Goal: Find contact information: Find contact information

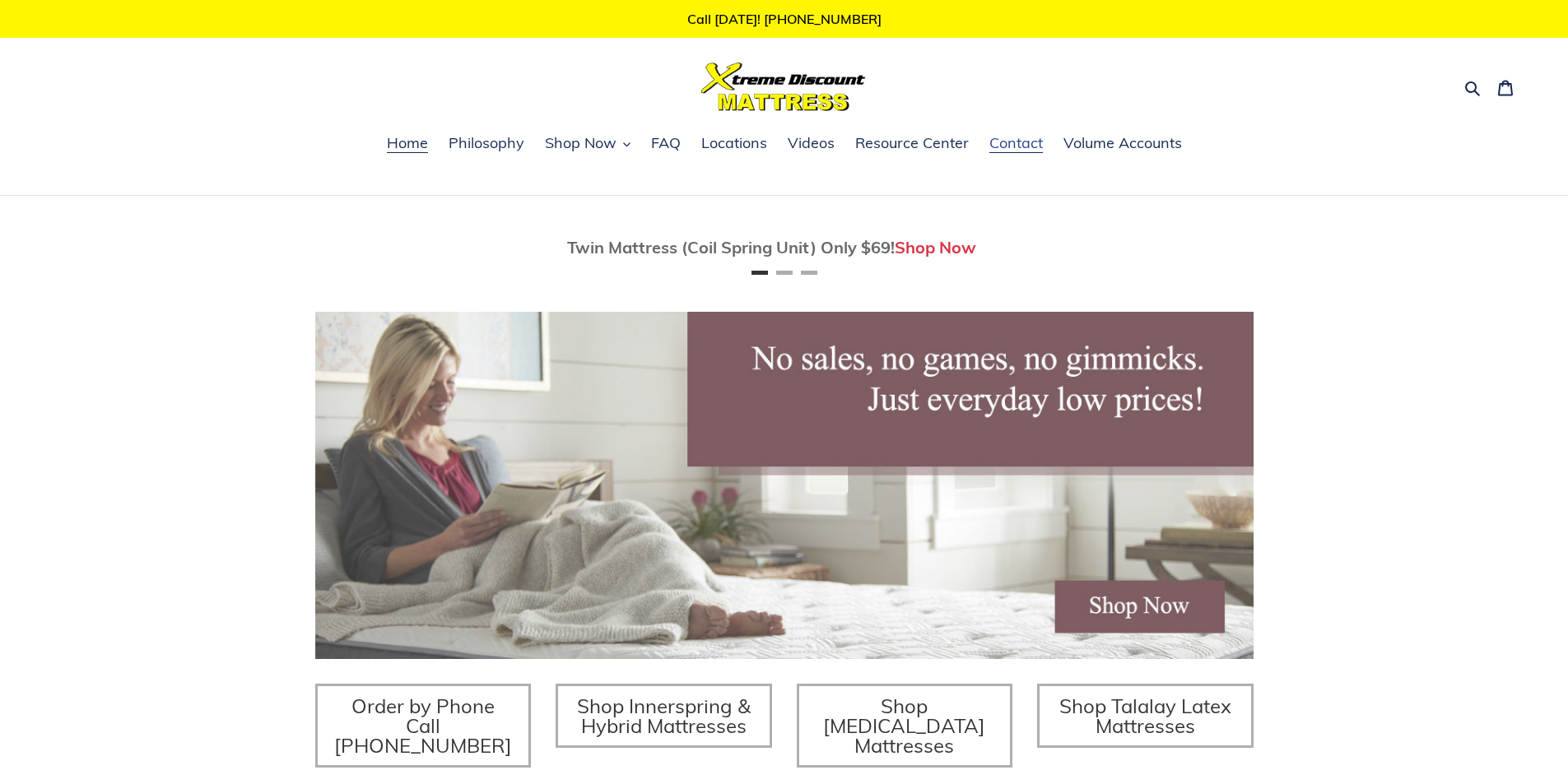
click at [1010, 146] on span "Contact" at bounding box center [1016, 142] width 54 height 20
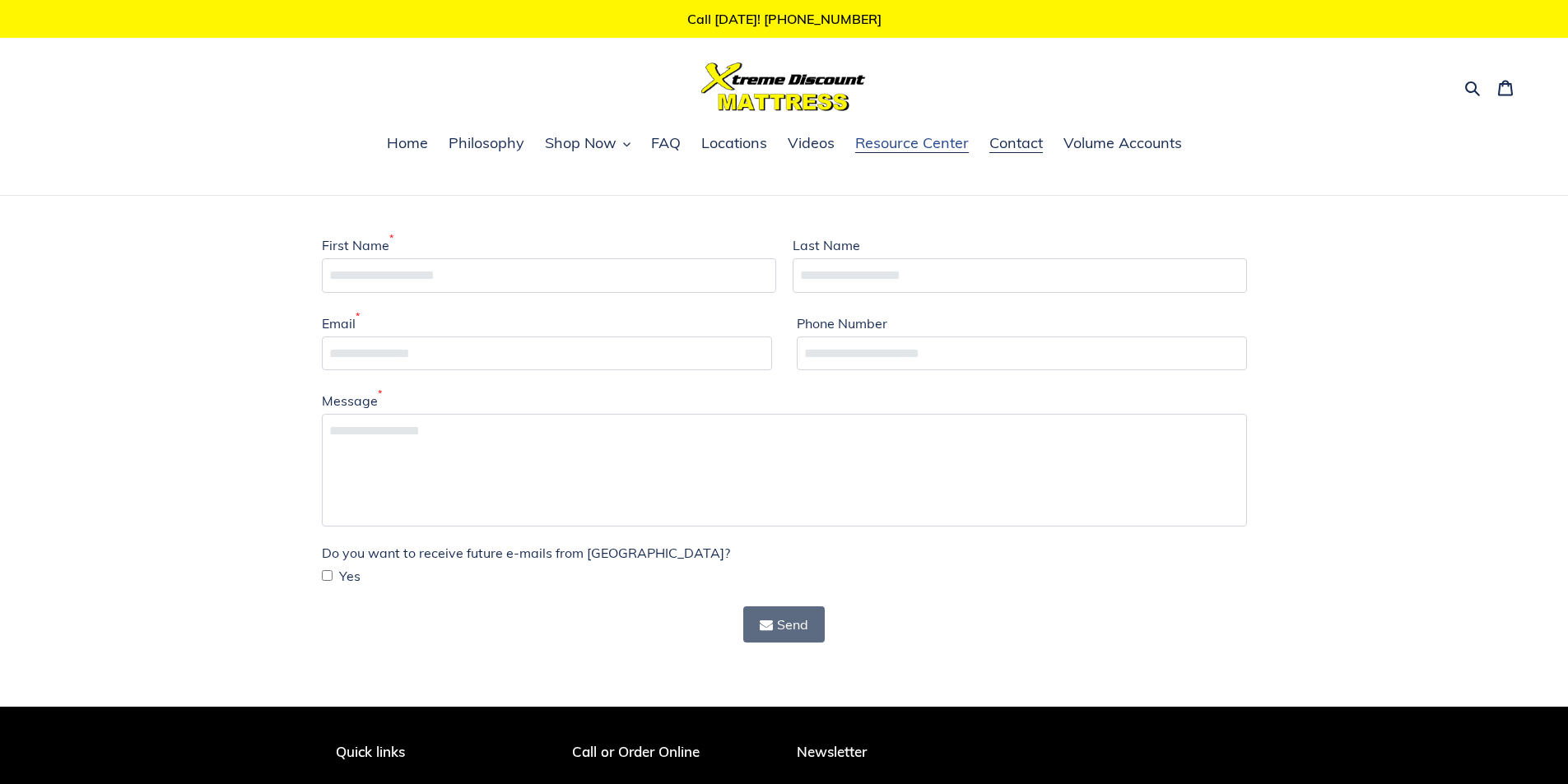
click at [918, 152] on span "Resource Center" at bounding box center [912, 142] width 113 height 20
